Goal: Transaction & Acquisition: Book appointment/travel/reservation

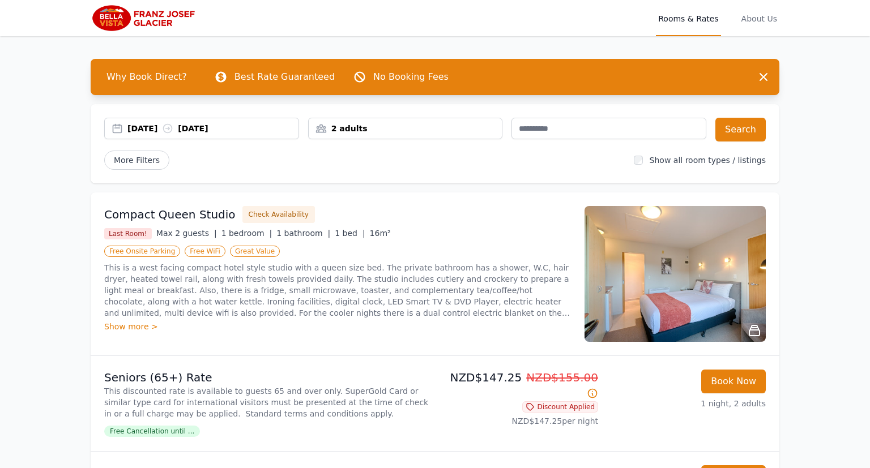
click at [146, 126] on div "[DATE] [DATE]" at bounding box center [212, 128] width 171 height 11
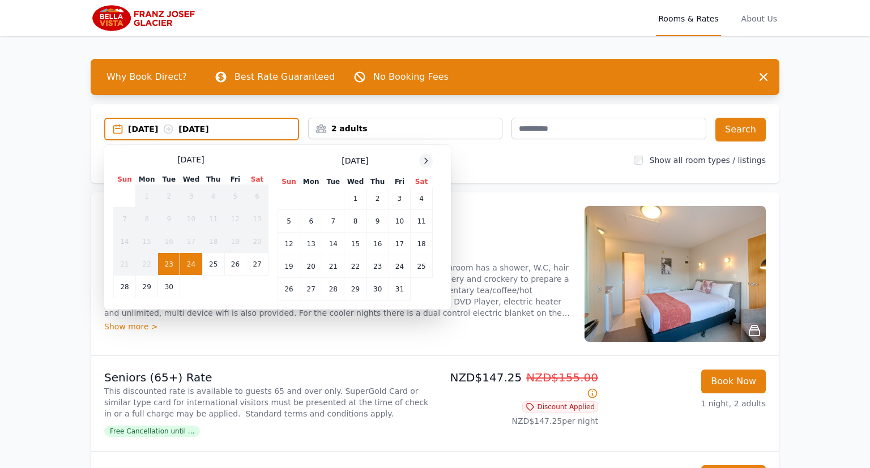
click at [426, 162] on icon at bounding box center [425, 160] width 9 height 9
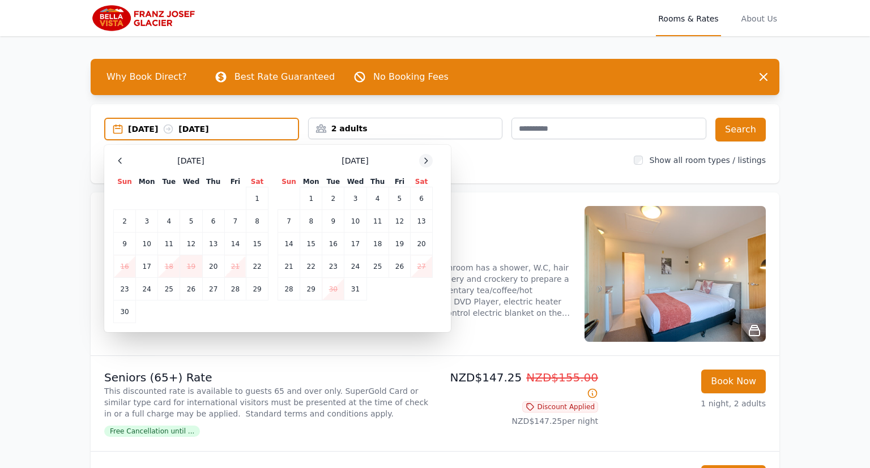
click at [426, 162] on icon at bounding box center [425, 160] width 9 height 9
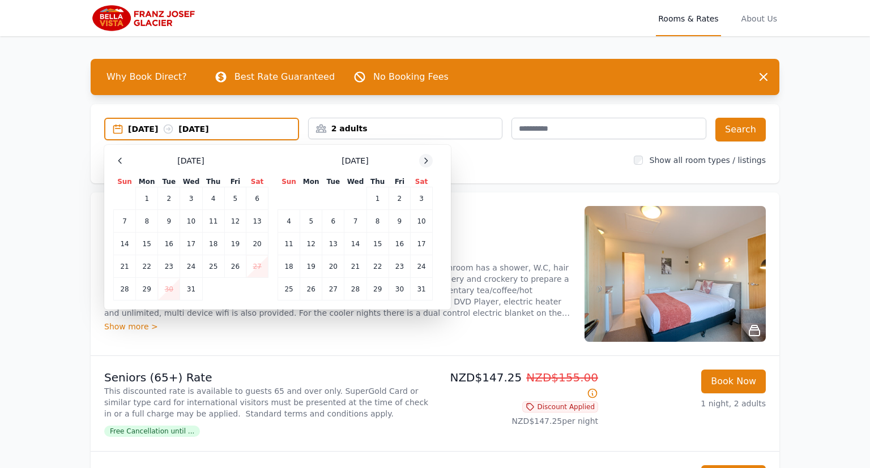
click at [426, 162] on icon at bounding box center [425, 160] width 9 height 9
click at [398, 200] on td "3" at bounding box center [399, 198] width 22 height 23
click at [290, 221] on td "5" at bounding box center [289, 221] width 22 height 23
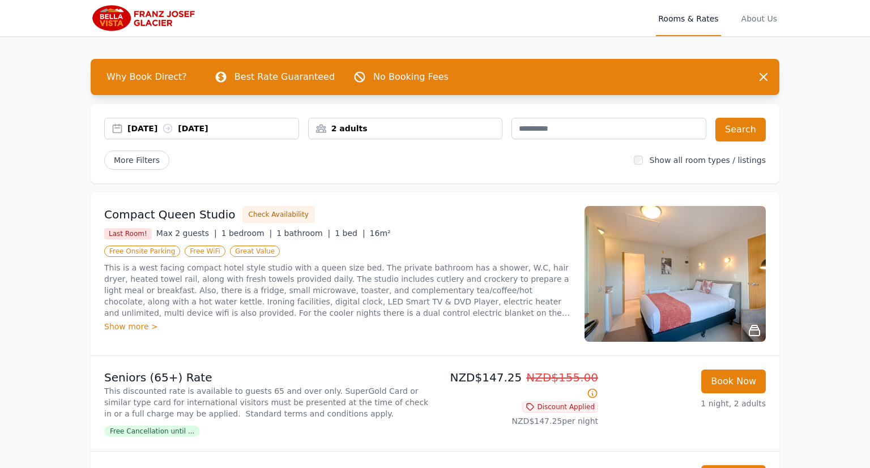
click at [458, 131] on div "2 adults" at bounding box center [406, 128] width 194 height 11
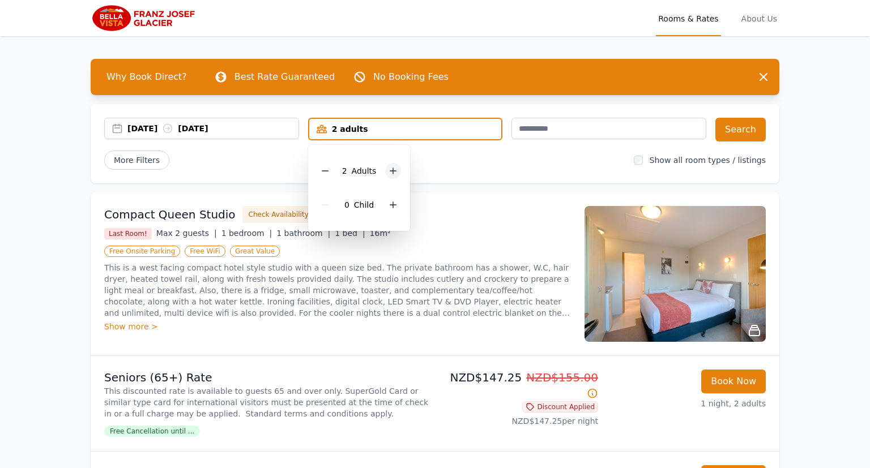
click at [392, 169] on icon at bounding box center [392, 170] width 9 height 9
click at [499, 166] on div "More Filters" at bounding box center [364, 160] width 520 height 19
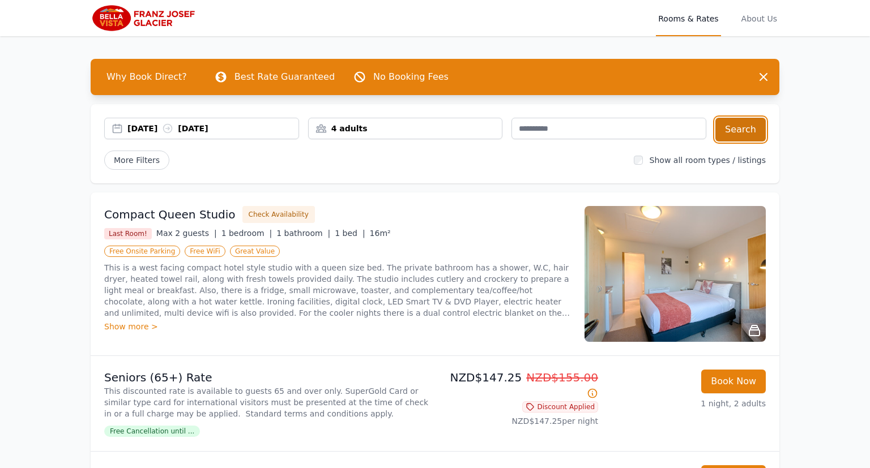
click at [743, 134] on button "Search" at bounding box center [740, 130] width 50 height 24
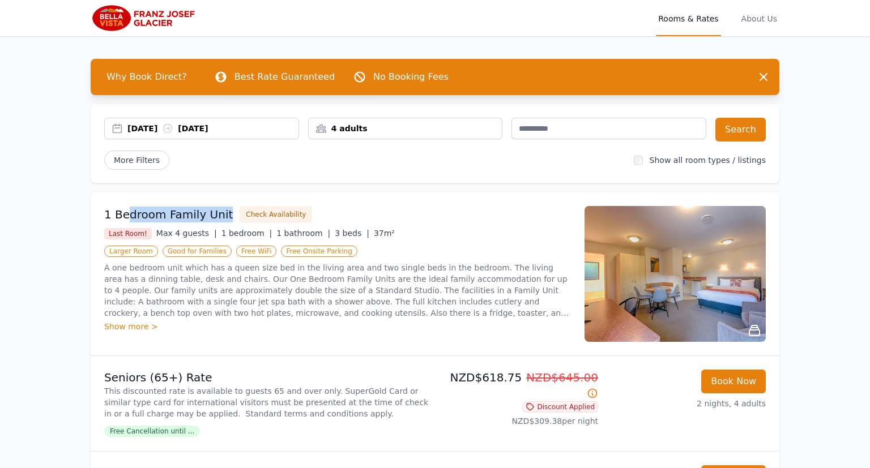
drag, startPoint x: 195, startPoint y: 216, endPoint x: 366, endPoint y: 212, distance: 170.5
click at [233, 214] on h3 "1 Bedroom Family Unit" at bounding box center [168, 215] width 129 height 16
click at [403, 207] on div "1 Bedroom Family Unit Check Availability" at bounding box center [337, 214] width 467 height 17
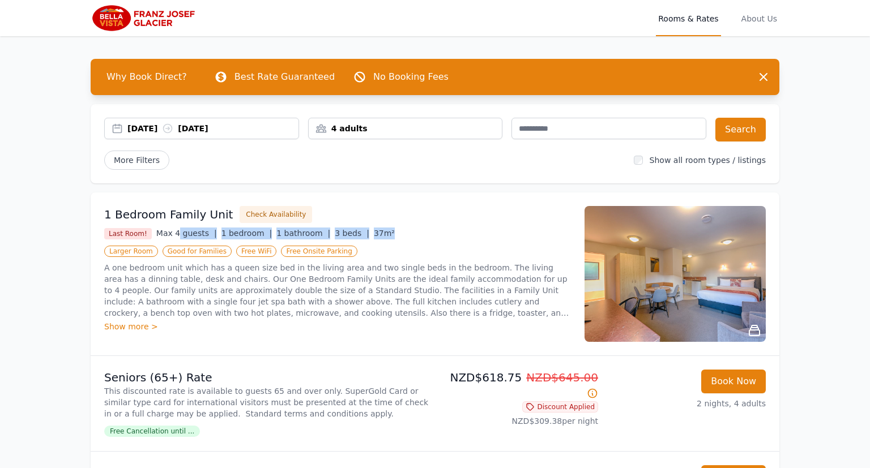
drag, startPoint x: 234, startPoint y: 234, endPoint x: 416, endPoint y: 244, distance: 181.5
click at [377, 240] on div "1 Bedroom Family Unit Check Availability Last Room! Max 4 guests | 1 bedroom | …" at bounding box center [337, 274] width 467 height 136
click at [381, 288] on p "A one bedroom unit which has a queen size bed in the living area and two single…" at bounding box center [337, 290] width 467 height 57
click at [141, 329] on div "Show more >" at bounding box center [337, 326] width 467 height 11
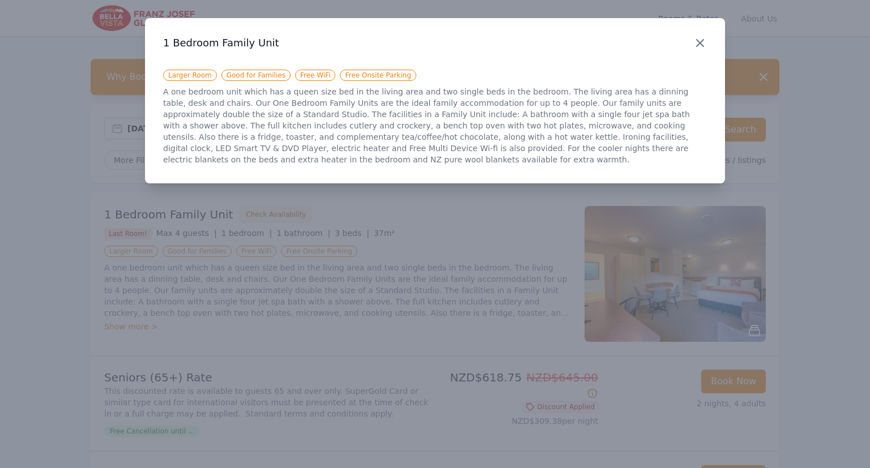
click at [701, 44] on icon "button" at bounding box center [700, 43] width 7 height 7
